Goal: Task Accomplishment & Management: Manage account settings

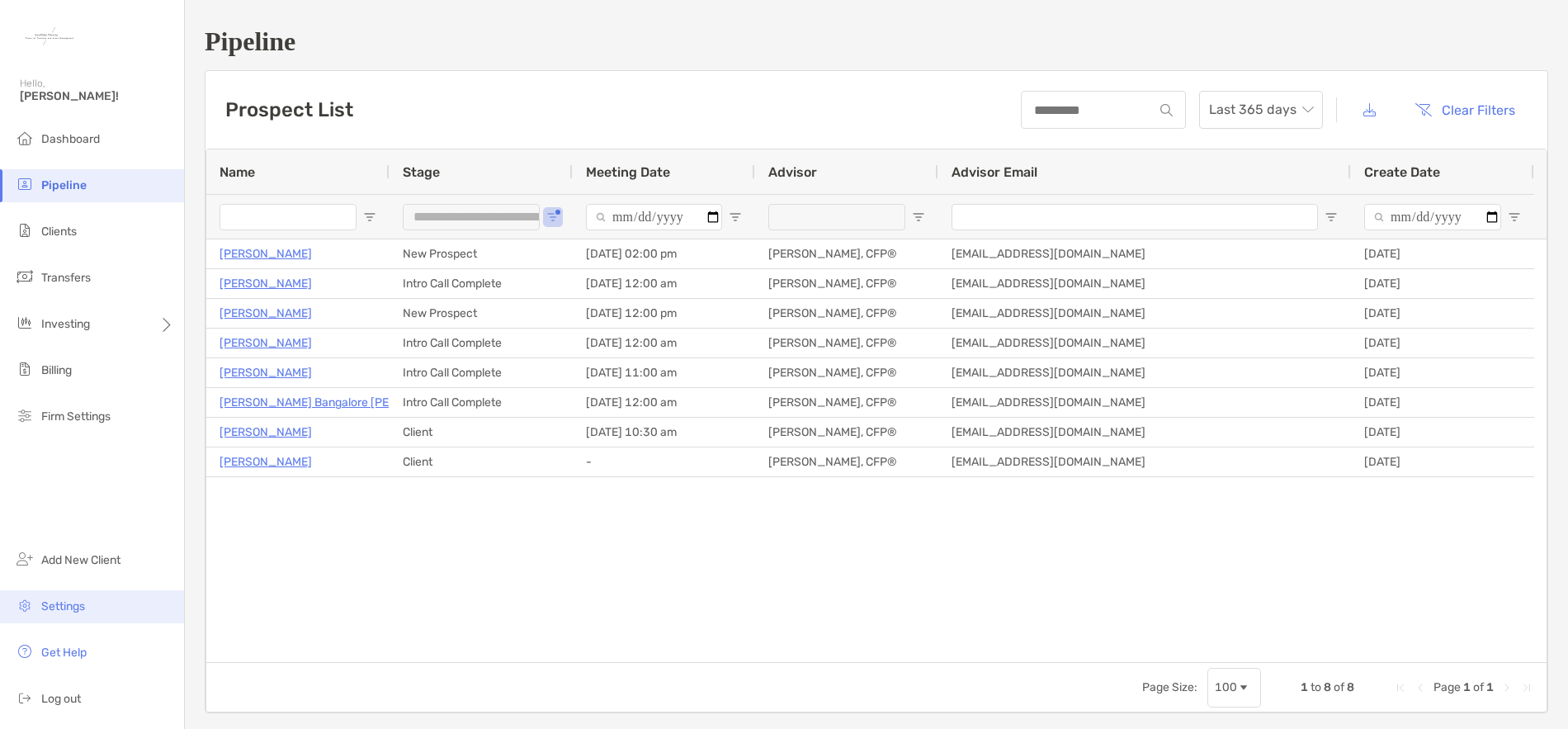
click at [75, 609] on span "Settings" at bounding box center [63, 607] width 43 height 14
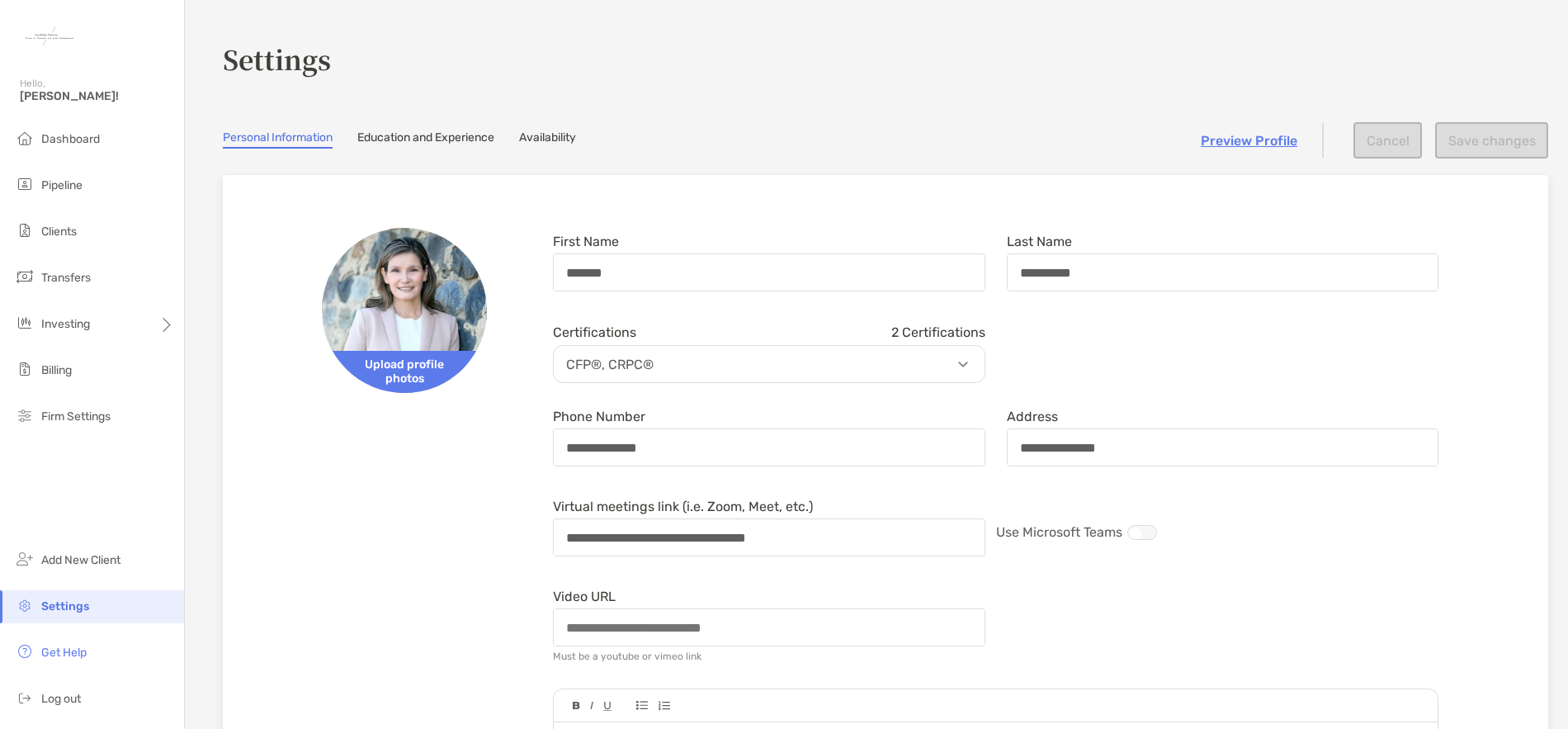
click at [576, 140] on link "Availability" at bounding box center [548, 140] width 57 height 18
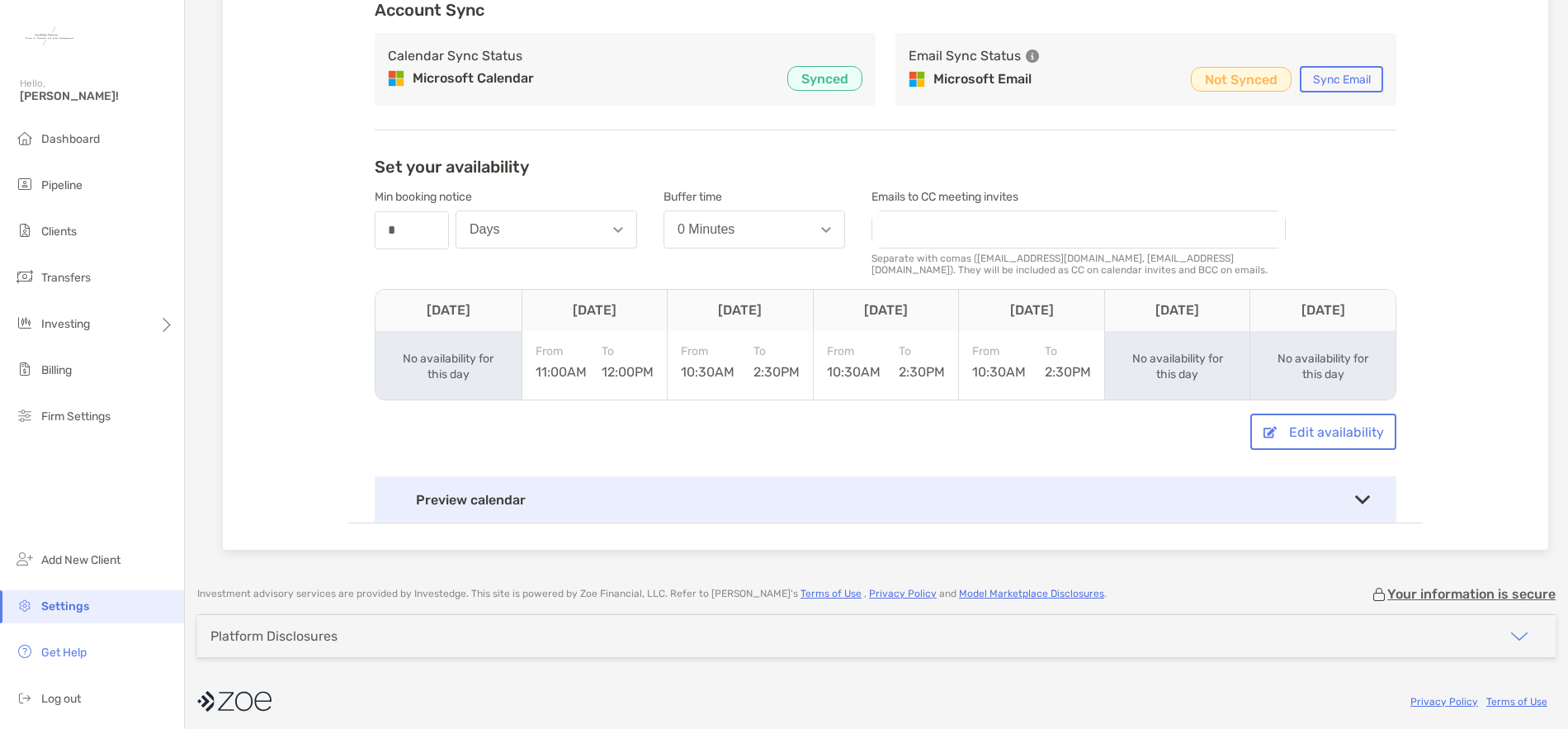
scroll to position [255, 0]
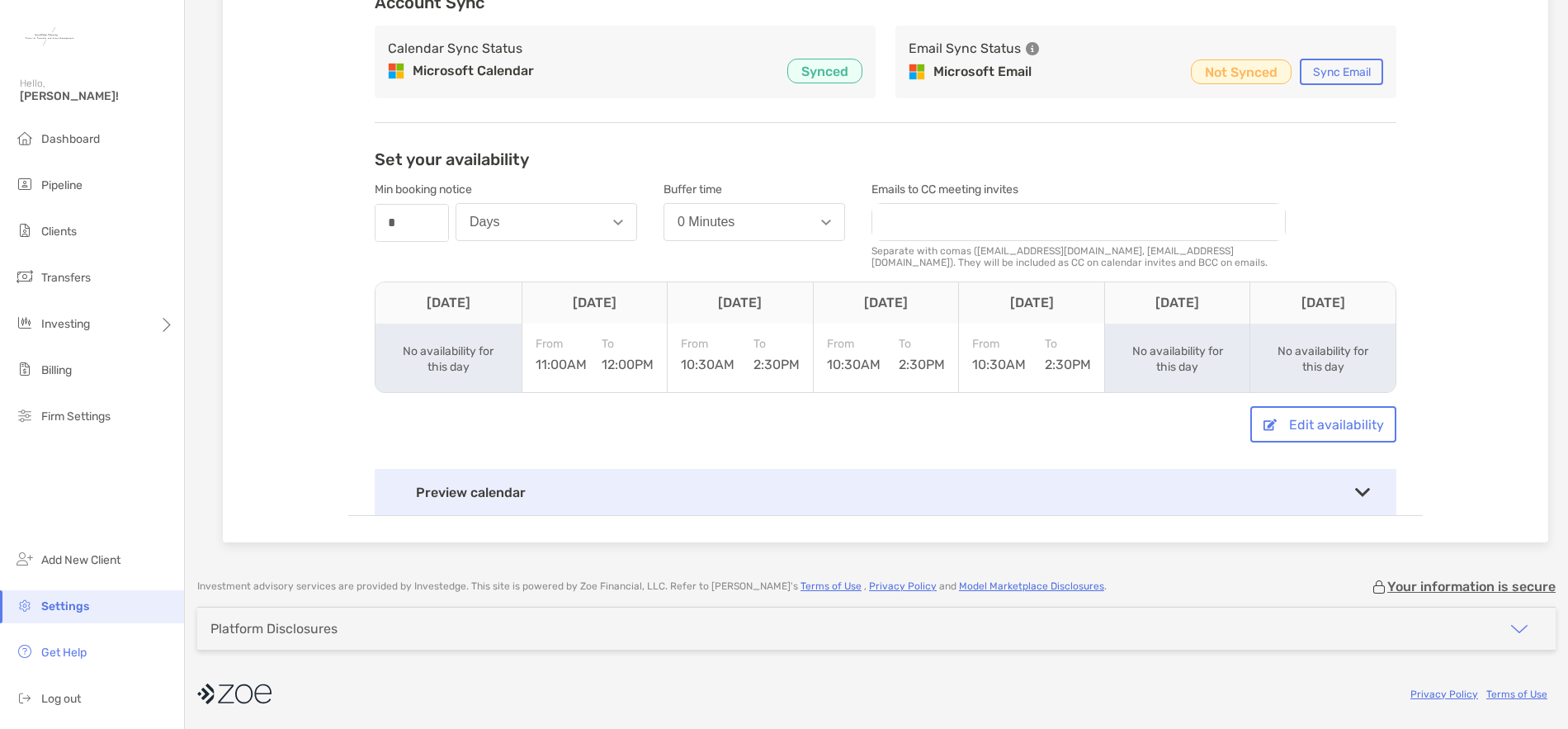
click at [1359, 484] on div "Preview calendar" at bounding box center [886, 491] width 1022 height 46
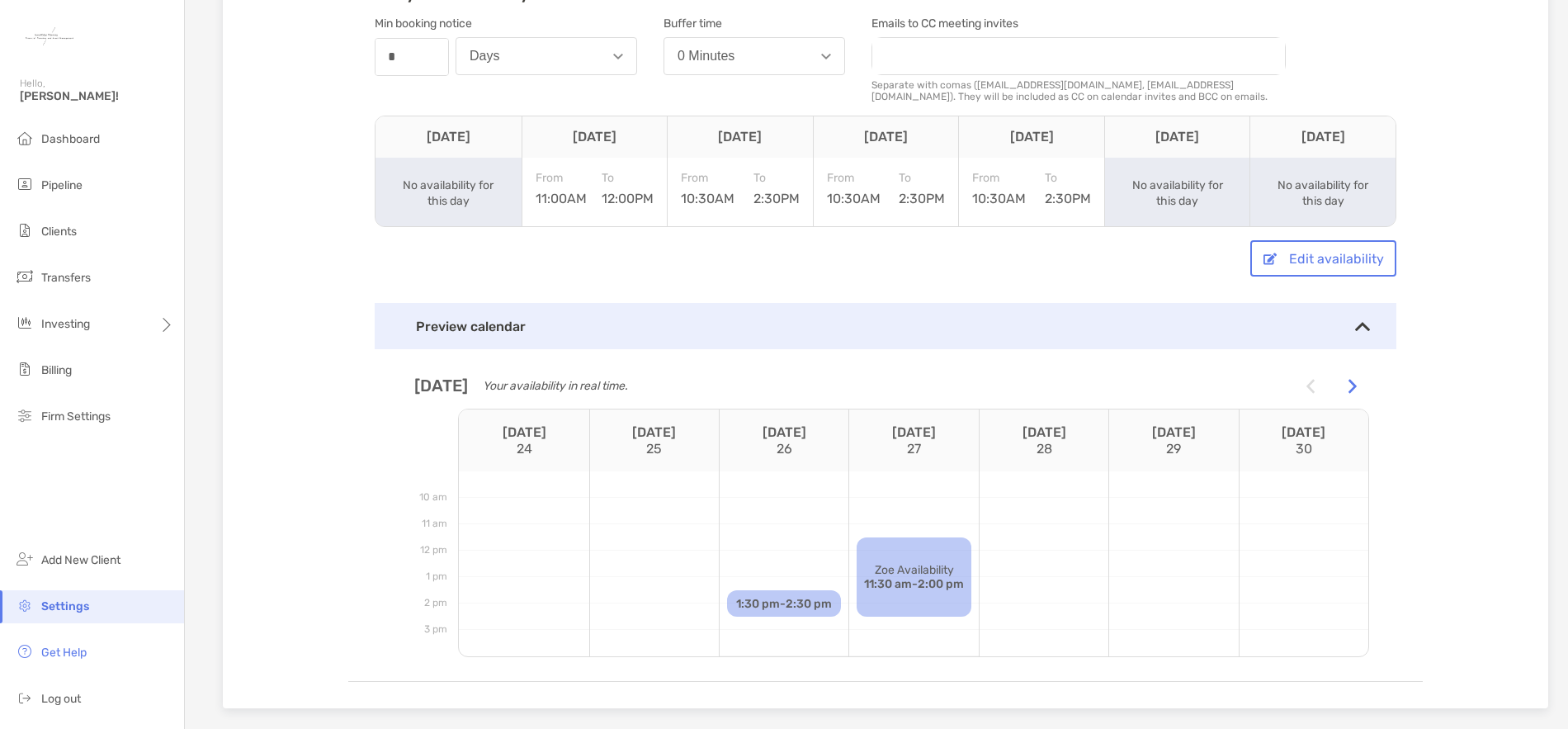
scroll to position [420, 0]
click at [1306, 258] on button "Edit availability" at bounding box center [1323, 259] width 146 height 36
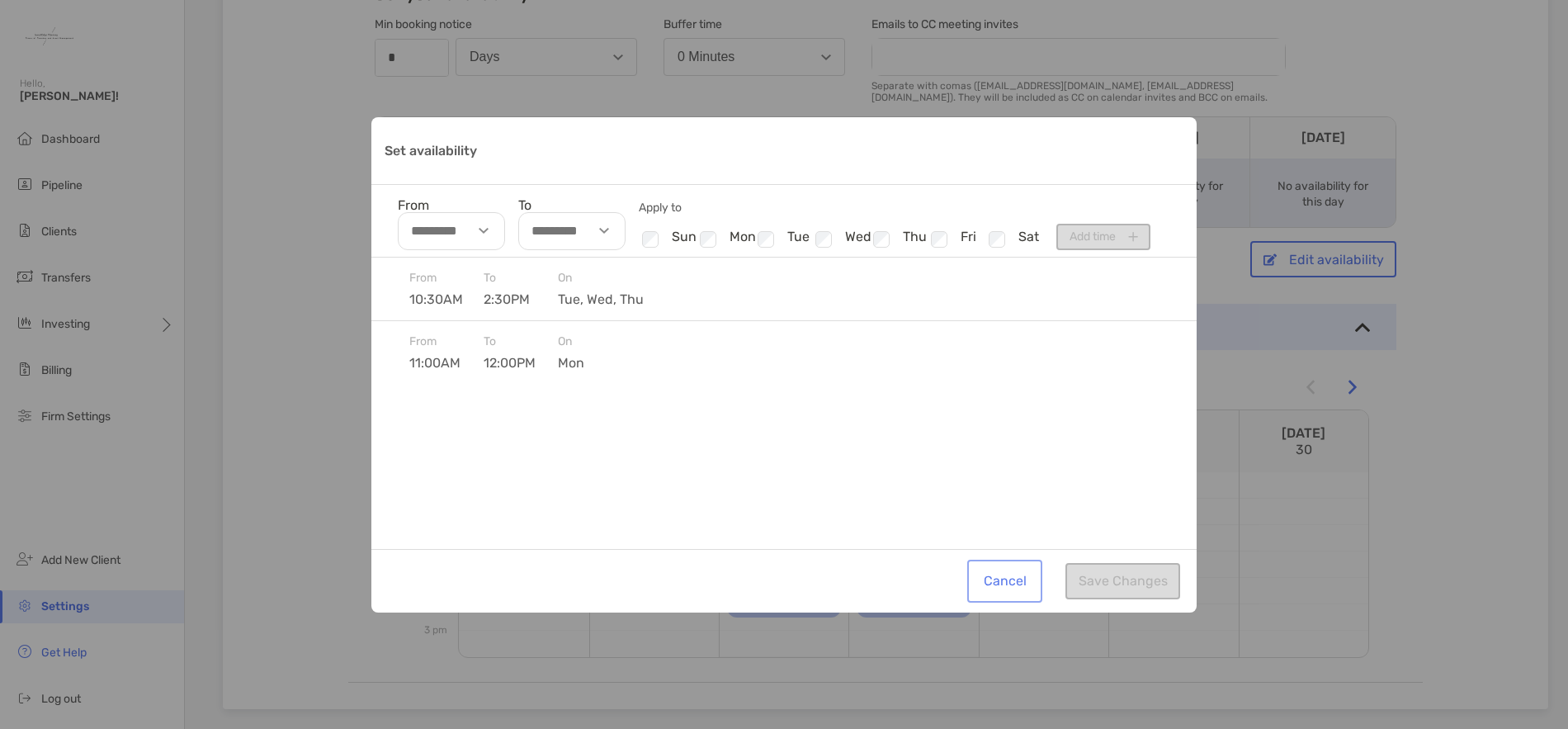
click at [1008, 579] on button "Cancel" at bounding box center [1004, 582] width 68 height 36
